Goal: Information Seeking & Learning: Learn about a topic

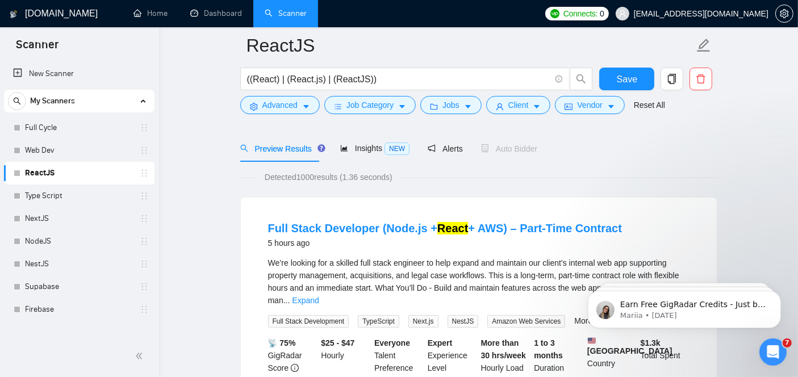
scroll to position [97, 0]
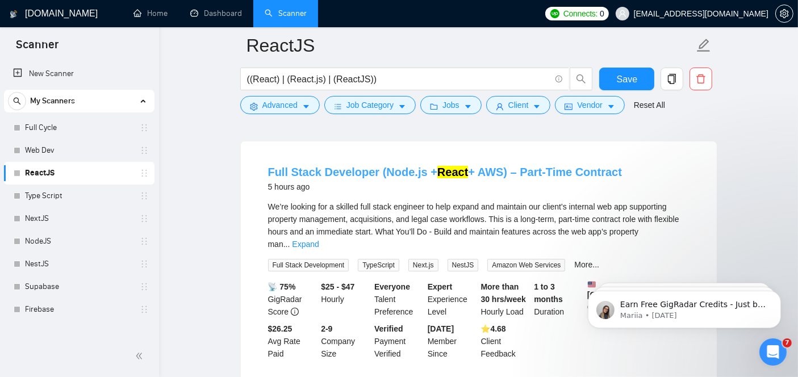
click at [421, 166] on link "Full Stack Developer (Node.js + React + AWS) – Part-Time Contract" at bounding box center [445, 172] width 354 height 12
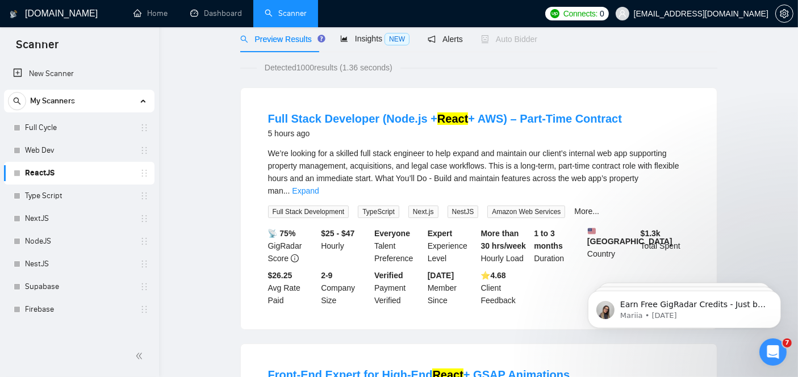
scroll to position [0, 0]
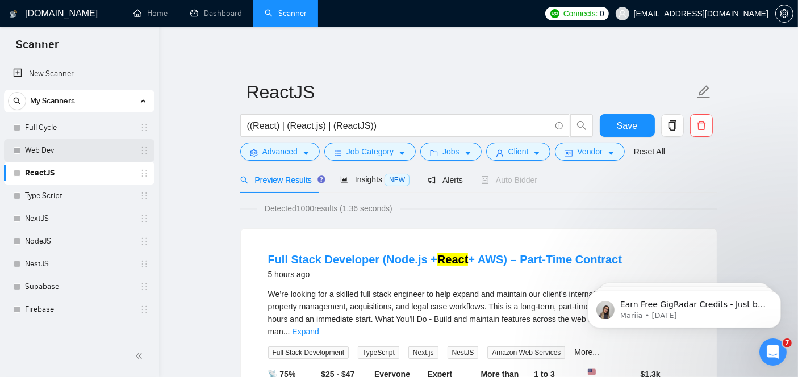
click at [75, 150] on link "Web Dev" at bounding box center [79, 150] width 108 height 23
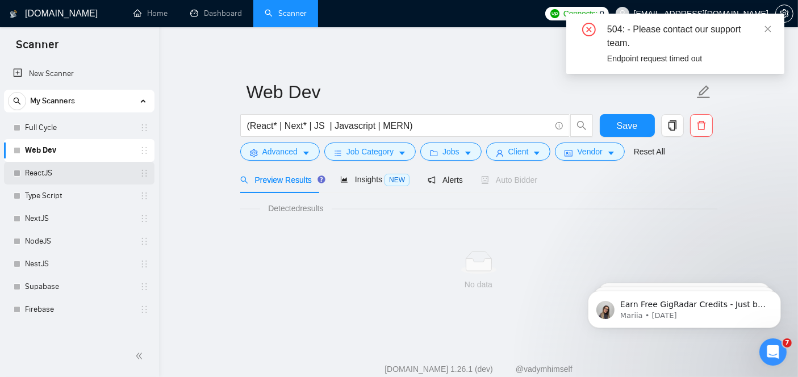
click at [81, 174] on link "ReactJS" at bounding box center [79, 173] width 108 height 23
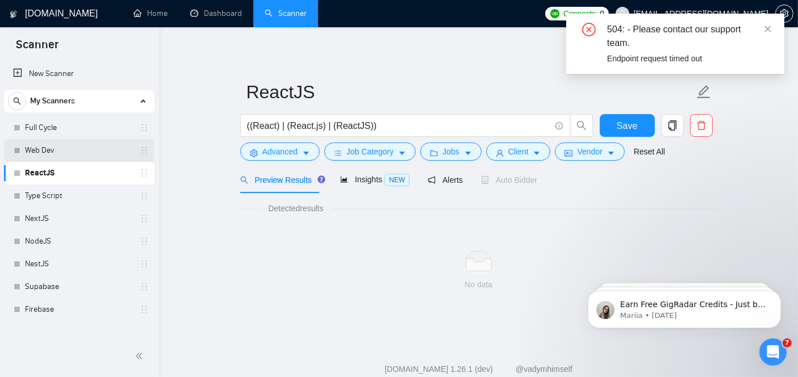
click at [73, 160] on link "Web Dev" at bounding box center [79, 150] width 108 height 23
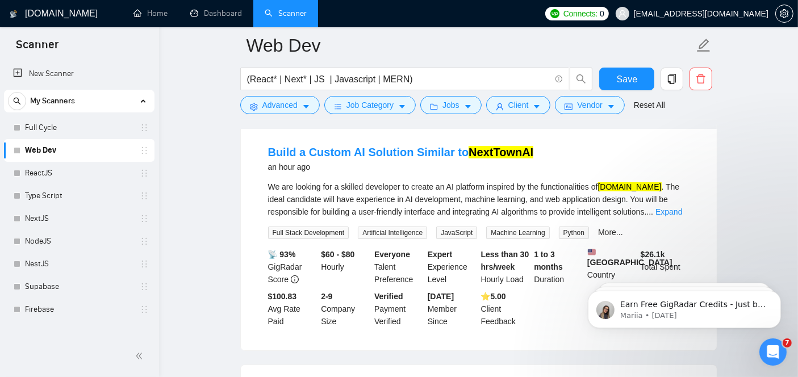
scroll to position [118, 0]
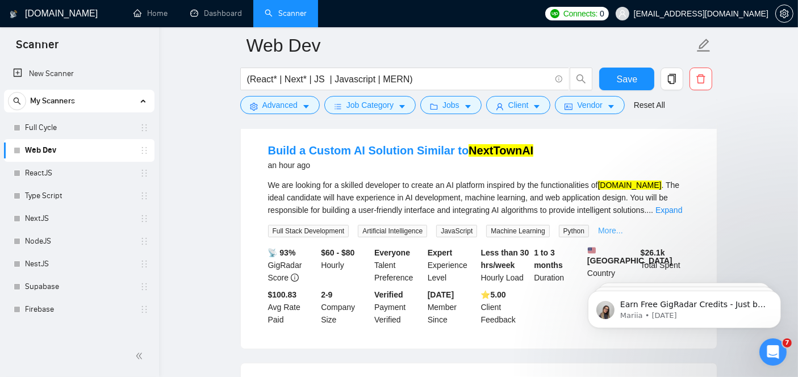
click at [605, 226] on link "More..." at bounding box center [610, 230] width 25 height 9
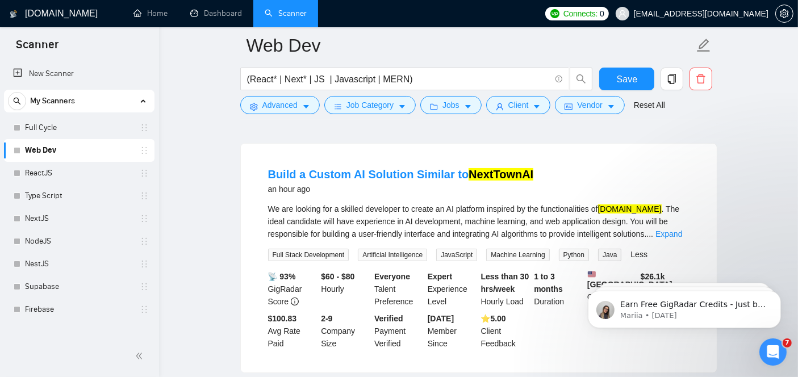
scroll to position [95, 0]
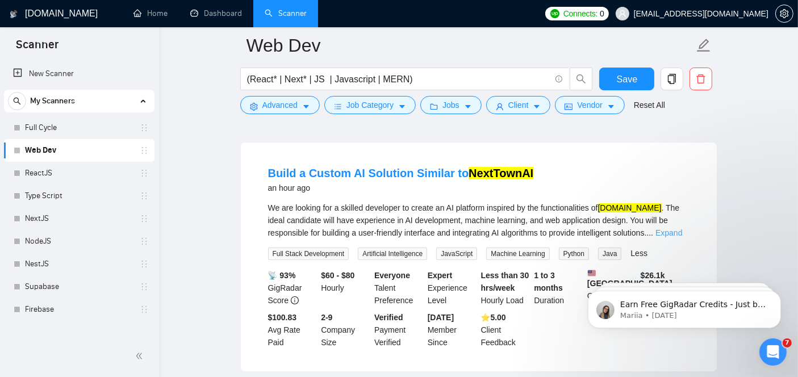
click at [673, 233] on link "Expand" at bounding box center [668, 232] width 27 height 9
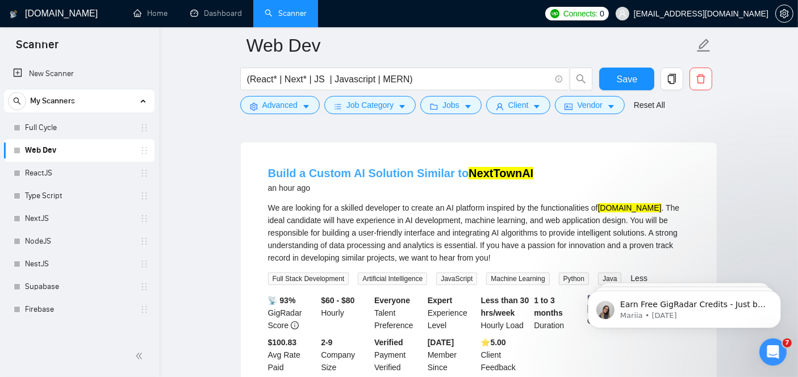
click at [413, 173] on link "Build a Custom AI Solution Similar to NextTownAI" at bounding box center [401, 173] width 266 height 12
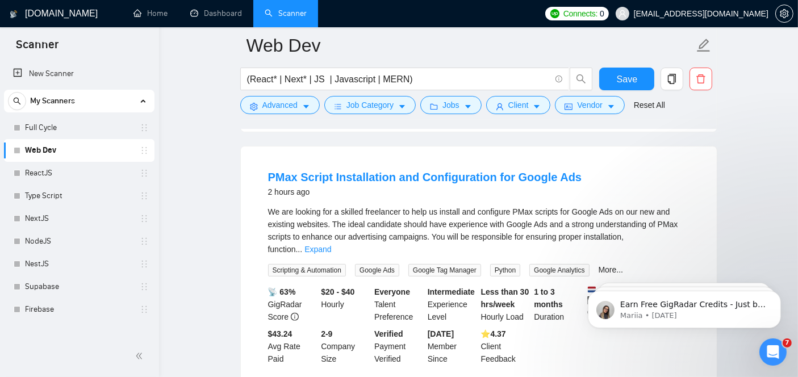
scroll to position [360, 0]
click at [81, 175] on link "ReactJS" at bounding box center [79, 173] width 108 height 23
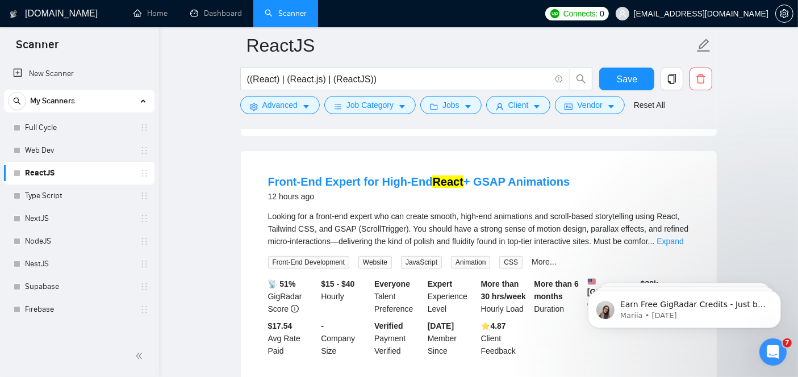
scroll to position [343, 0]
click at [357, 175] on link "Front-End Expert for High-End React + GSAP Animations" at bounding box center [419, 181] width 302 height 12
